Goal: Communication & Community: Ask a question

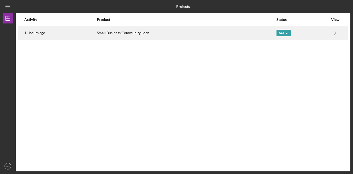
click at [189, 28] on div "Small Business Community Loan" at bounding box center [186, 33] width 179 height 13
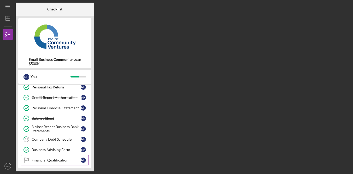
scroll to position [135, 0]
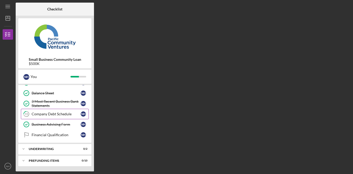
click at [67, 115] on div "Company Debt Schedule" at bounding box center [56, 114] width 49 height 4
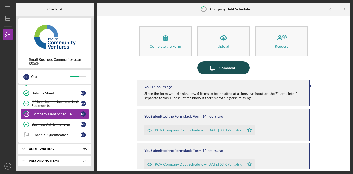
click at [244, 71] on button "Icon/Message Comment" at bounding box center [224, 67] width 52 height 13
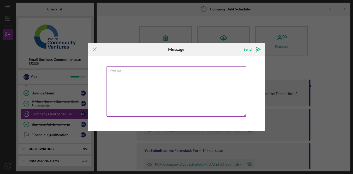
click at [186, 99] on textarea "Message" at bounding box center [177, 91] width 140 height 50
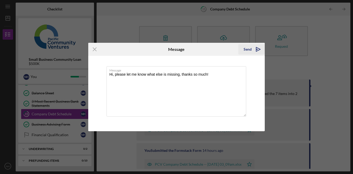
type textarea "Hi, please let me know what else is missing, thanks so much!"
click at [247, 47] on div "Send" at bounding box center [248, 49] width 8 height 10
